Goal: Book appointment/travel/reservation

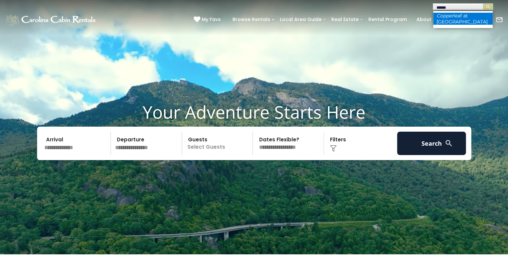
type input "******"
click at [444, 15] on em "Copper" at bounding box center [445, 16] width 17 height 6
click at [488, 7] on img "submit" at bounding box center [488, 6] width 5 height 5
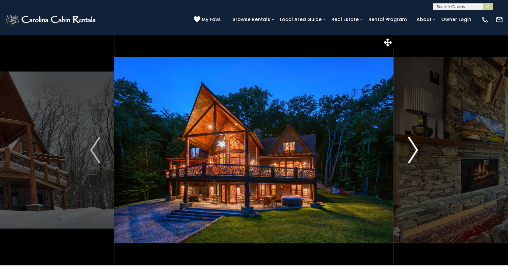
click at [408, 153] on img "Next" at bounding box center [413, 150] width 10 height 27
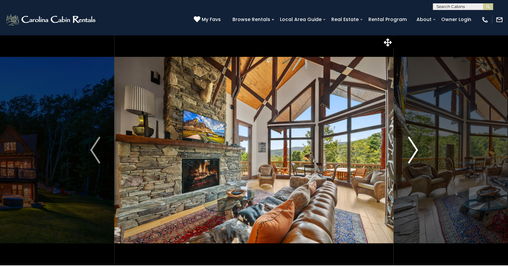
click at [406, 153] on button "Next" at bounding box center [413, 150] width 38 height 230
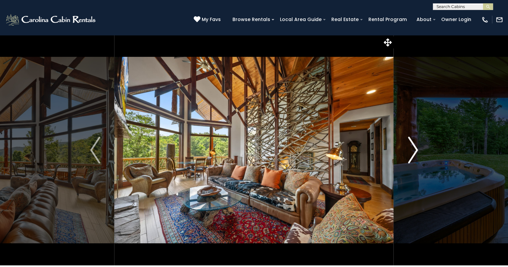
click at [406, 153] on button "Next" at bounding box center [413, 150] width 38 height 230
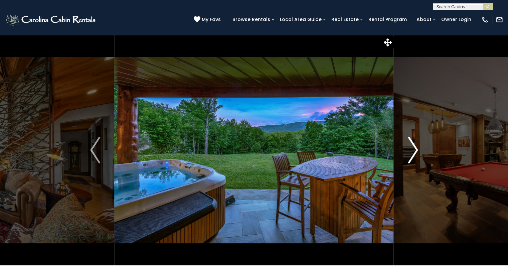
click at [406, 153] on button "Next" at bounding box center [413, 150] width 38 height 230
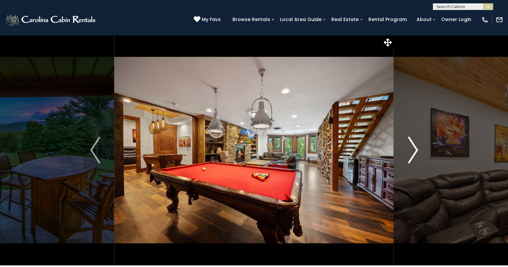
click at [406, 153] on button "Next" at bounding box center [413, 150] width 38 height 230
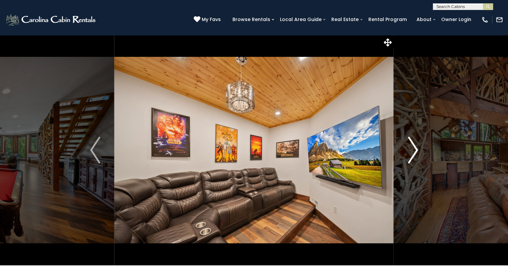
click at [406, 153] on button "Next" at bounding box center [413, 150] width 38 height 230
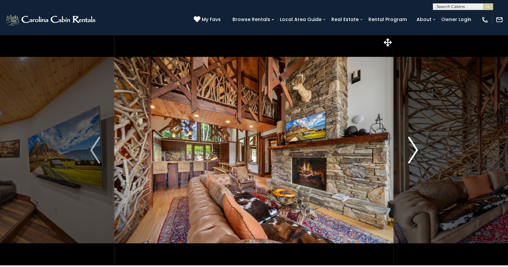
click at [406, 153] on button "Next" at bounding box center [413, 150] width 38 height 230
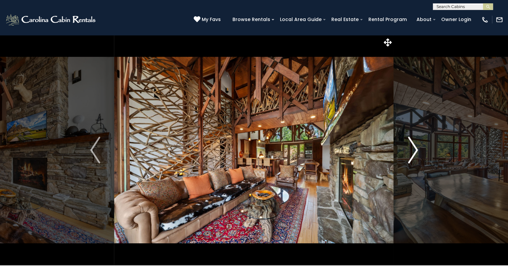
click at [406, 153] on button "Next" at bounding box center [413, 150] width 38 height 230
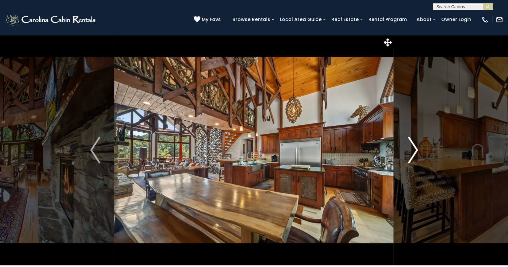
click at [406, 153] on button "Next" at bounding box center [413, 150] width 38 height 230
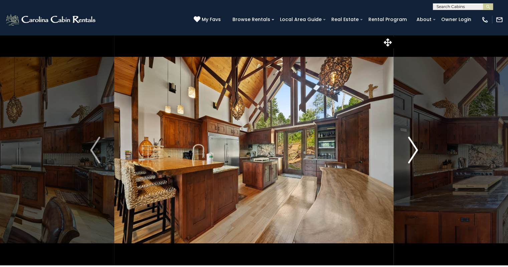
click at [406, 152] on button "Next" at bounding box center [413, 150] width 38 height 230
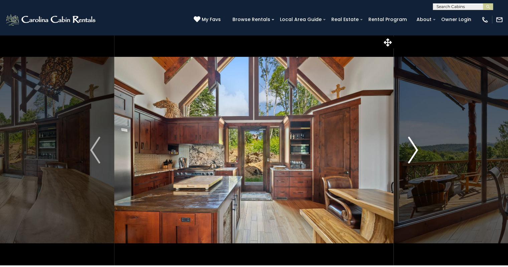
click at [413, 150] on img "Next" at bounding box center [413, 150] width 10 height 27
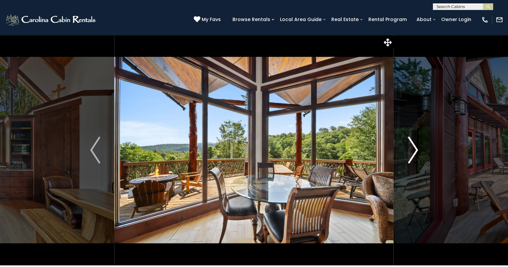
click at [414, 149] on img "Next" at bounding box center [413, 150] width 10 height 27
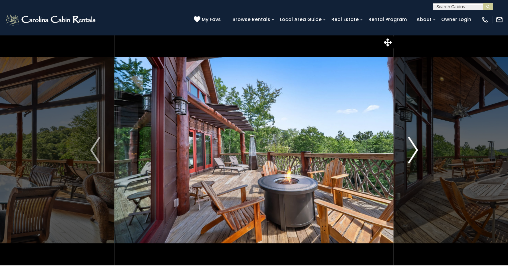
click at [414, 149] on img "Next" at bounding box center [413, 150] width 10 height 27
